Goal: Register for event/course

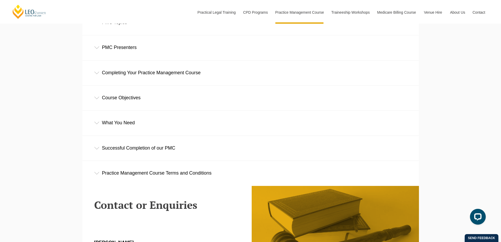
scroll to position [736, 0]
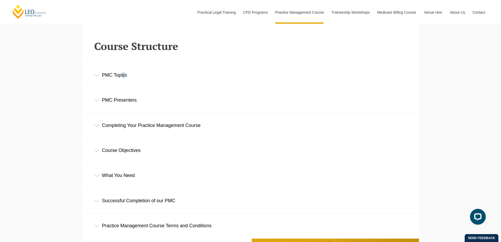
drag, startPoint x: 123, startPoint y: 79, endPoint x: 123, endPoint y: 87, distance: 7.9
click at [123, 79] on div "PMC Topics" at bounding box center [250, 75] width 337 height 24
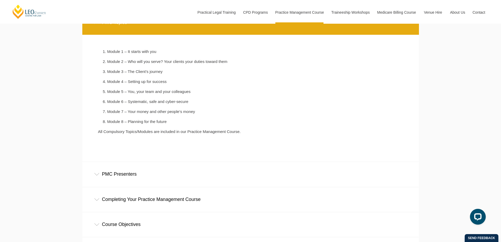
click at [136, 178] on div "PMC Presenters" at bounding box center [250, 174] width 337 height 24
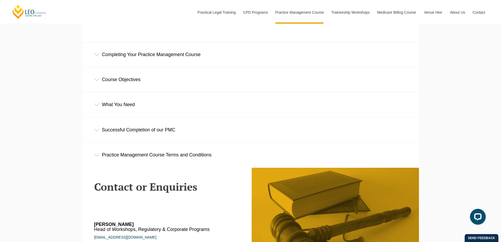
scroll to position [1052, 0]
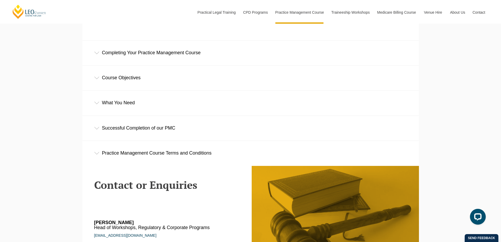
click at [116, 106] on div "What You Need" at bounding box center [250, 102] width 337 height 24
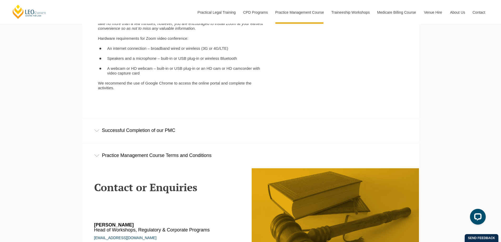
scroll to position [1210, 0]
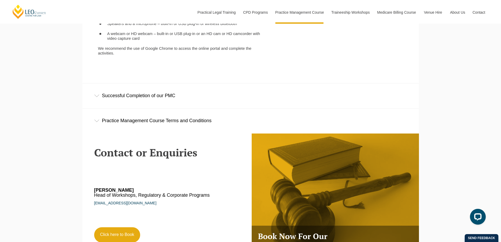
click at [153, 102] on div "Successful Completion of our PMC" at bounding box center [250, 95] width 337 height 24
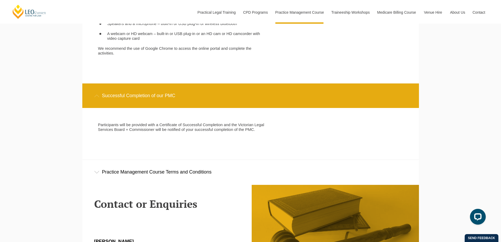
click at [154, 170] on div "Practice Management Course Terms and Conditions" at bounding box center [250, 172] width 337 height 24
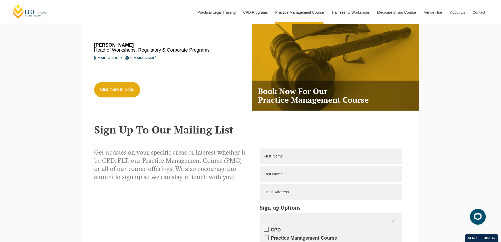
scroll to position [1683, 0]
click at [123, 83] on link "Click here to Book" at bounding box center [117, 89] width 46 height 15
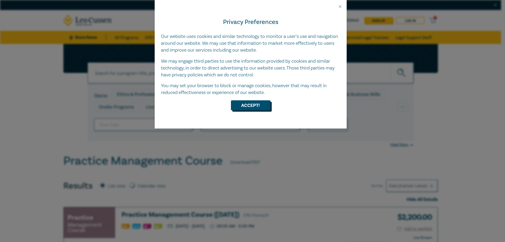
click at [260, 104] on button "Accept!" at bounding box center [250, 105] width 39 height 10
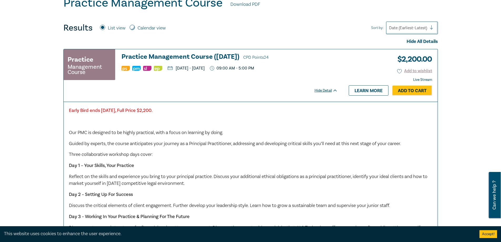
scroll to position [131, 0]
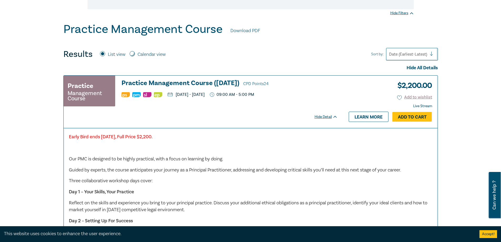
click at [157, 52] on label "Calendar view" at bounding box center [152, 54] width 28 height 7
click at [135, 52] on input "Calendar view" at bounding box center [132, 53] width 5 height 5
radio input "true"
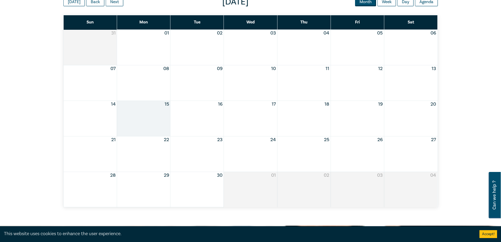
scroll to position [158, 0]
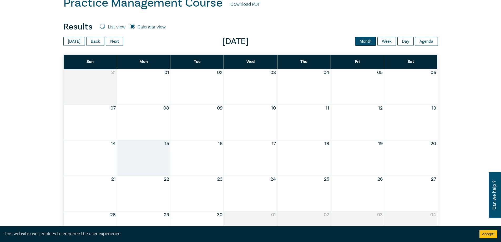
click at [109, 24] on label "List view" at bounding box center [117, 27] width 18 height 7
click at [105, 24] on input "List view" at bounding box center [102, 26] width 5 height 5
radio input "true"
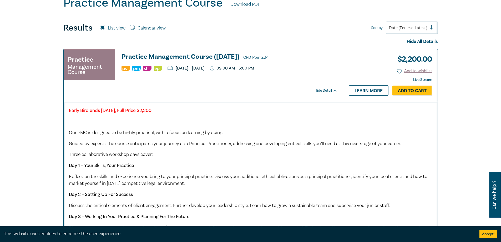
click at [333, 92] on div "Hide Detail" at bounding box center [328, 90] width 29 height 5
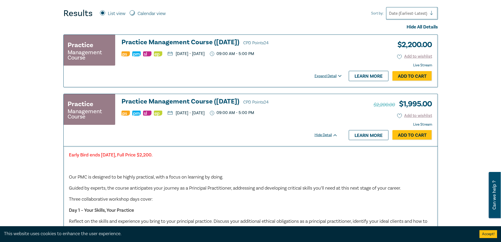
scroll to position [184, 0]
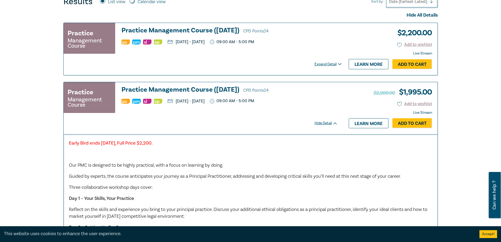
click at [331, 122] on div "Hide Detail" at bounding box center [328, 122] width 29 height 5
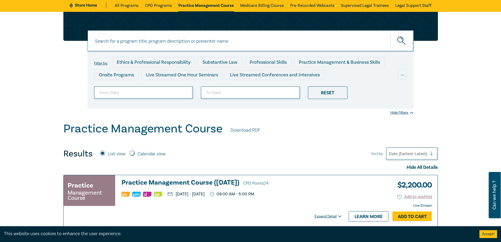
scroll to position [0, 0]
